Goal: Task Accomplishment & Management: Use online tool/utility

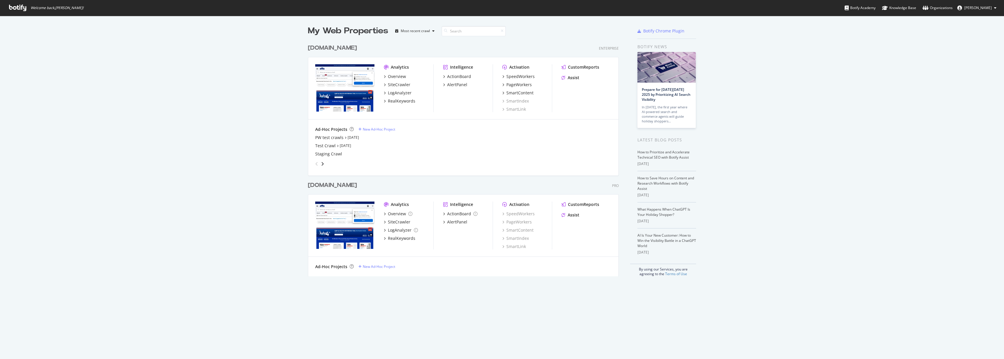
scroll to position [353, 993]
click at [357, 188] on div "[DOMAIN_NAME]" at bounding box center [332, 185] width 49 height 8
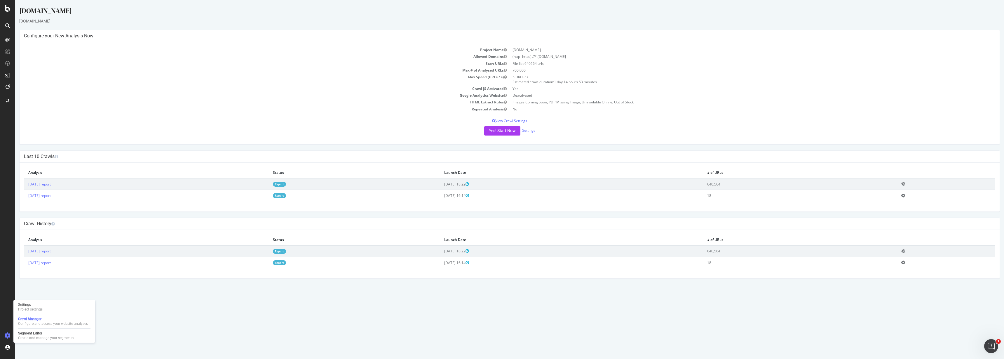
click at [41, 329] on div "Settings Project settings Crawl Manager Configure and access your website analy…" at bounding box center [54, 321] width 82 height 43
click at [38, 333] on div "Segment Editor" at bounding box center [45, 333] width 55 height 5
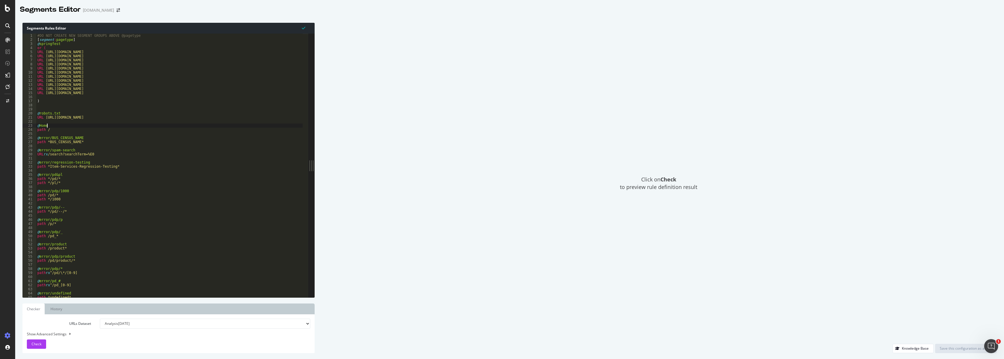
click at [114, 127] on div "#DO NOT CREATE NEW SEGMENT GROUPS ABOVE @pagetype [ segment : pagetype ] @ spri…" at bounding box center [195, 167] width 318 height 266
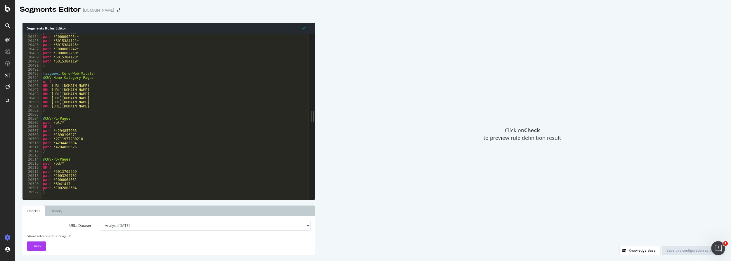
scroll to position [9407, 0]
drag, startPoint x: 76, startPoint y: 188, endPoint x: 58, endPoint y: 180, distance: 19.9
click at [58, 180] on div "path *5015384117* path *1000002254* path *5015384121* path *5015384125* path *1…" at bounding box center [201, 114] width 318 height 168
click at [50, 191] on div "path *5015384117* path *1000002254* path *5015384121* path *5015384125* path *1…" at bounding box center [201, 114] width 318 height 168
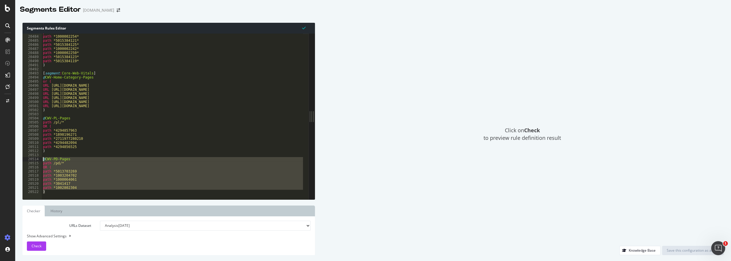
drag, startPoint x: 48, startPoint y: 192, endPoint x: 36, endPoint y: 159, distance: 35.0
click at [36, 159] on div ") 20483 20484 20485 20486 20487 20488 20489 20490 20491 20492 20493 20494 20495…" at bounding box center [165, 117] width 286 height 166
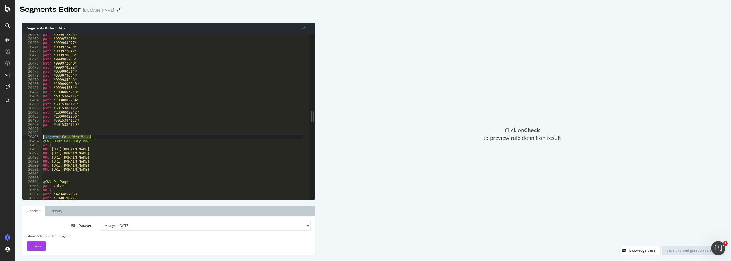
drag, startPoint x: 98, startPoint y: 137, endPoint x: 23, endPoint y: 138, distance: 75.6
click at [23, 138] on div "@CWV-PD-Pages path /pd/* 20468 20469 20470 20471 20472 20473 20474 20475 20476 …" at bounding box center [165, 117] width 286 height 166
type textarea "[segment:Core-Web-Vitals]"
